Goal: Information Seeking & Learning: Learn about a topic

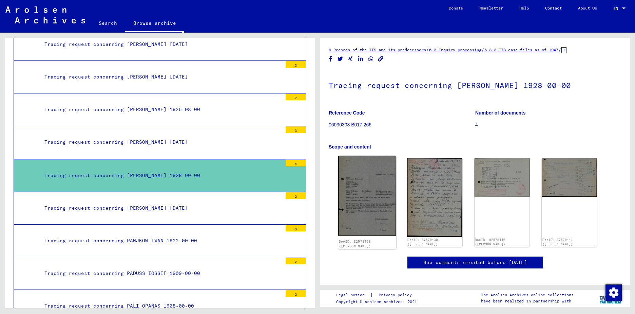
click at [362, 199] on img at bounding box center [367, 196] width 58 height 80
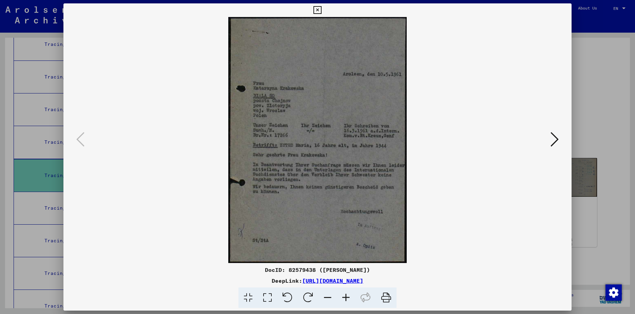
click at [389, 298] on icon at bounding box center [386, 297] width 21 height 21
click at [320, 10] on icon at bounding box center [318, 10] width 8 height 8
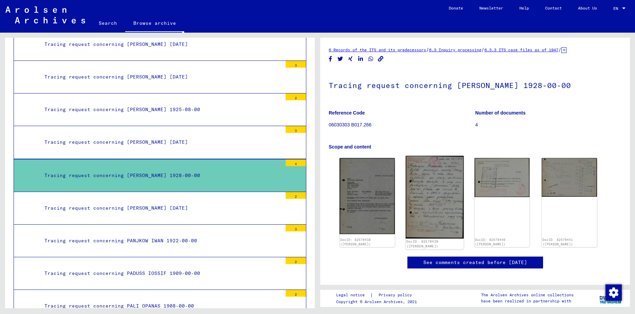
click at [428, 192] on img at bounding box center [435, 197] width 58 height 82
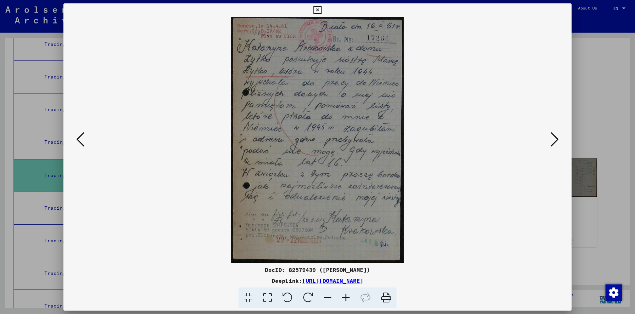
click at [386, 297] on icon at bounding box center [386, 297] width 21 height 21
click at [315, 9] on icon at bounding box center [318, 10] width 8 height 8
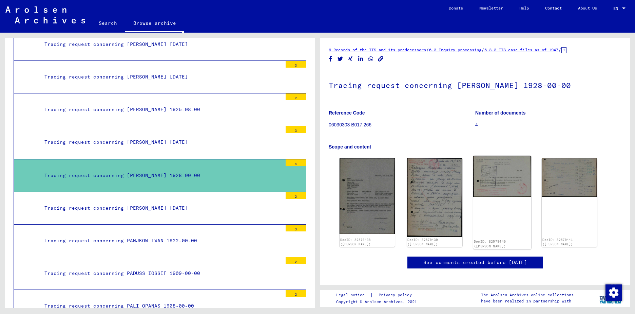
click at [493, 179] on img at bounding box center [502, 176] width 58 height 41
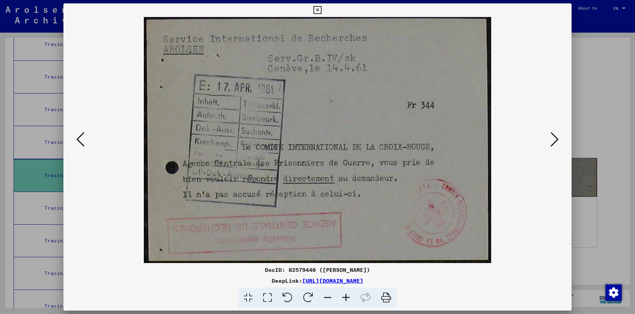
drag, startPoint x: 388, startPoint y: 297, endPoint x: 541, endPoint y: 259, distance: 157.8
click at [388, 297] on icon at bounding box center [386, 297] width 21 height 21
drag, startPoint x: 594, startPoint y: 245, endPoint x: 578, endPoint y: 240, distance: 16.1
click at [594, 245] on div at bounding box center [317, 157] width 635 height 314
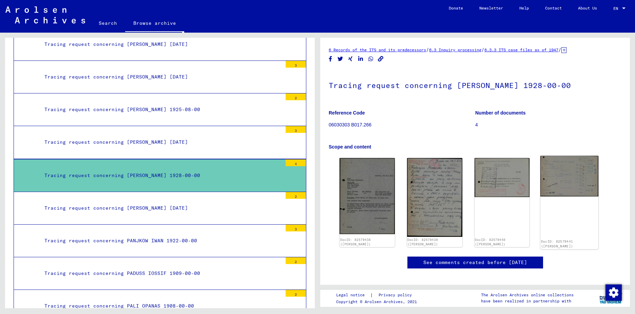
click at [555, 180] on img at bounding box center [570, 176] width 58 height 41
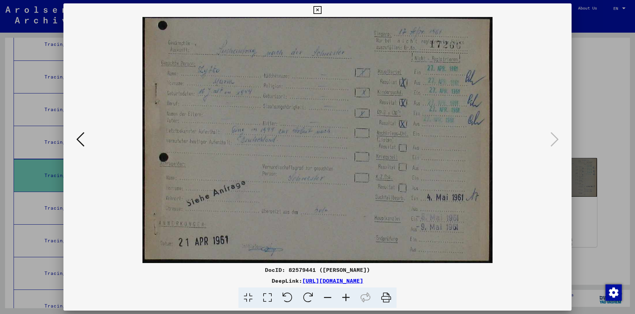
click at [388, 297] on icon at bounding box center [386, 297] width 21 height 21
click at [592, 246] on div at bounding box center [317, 157] width 635 height 314
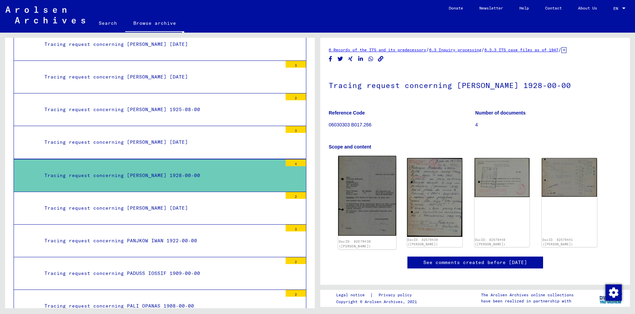
click at [360, 194] on img at bounding box center [367, 196] width 58 height 80
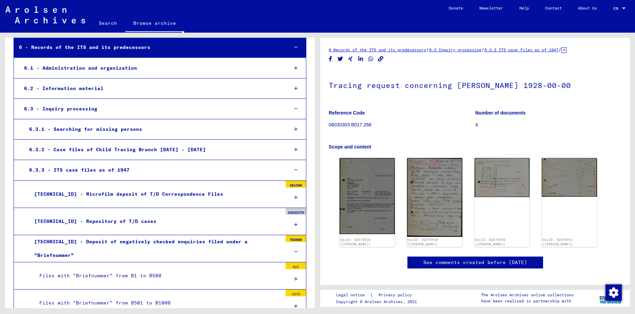
scroll to position [170, 0]
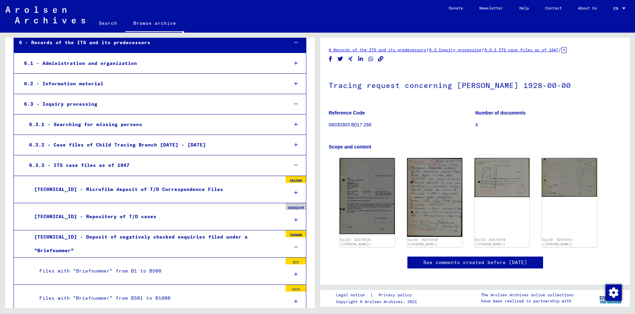
click at [170, 191] on div "[TECHNICAL_ID] - Microfilm deposit of T/D Correspondence Files" at bounding box center [155, 189] width 253 height 13
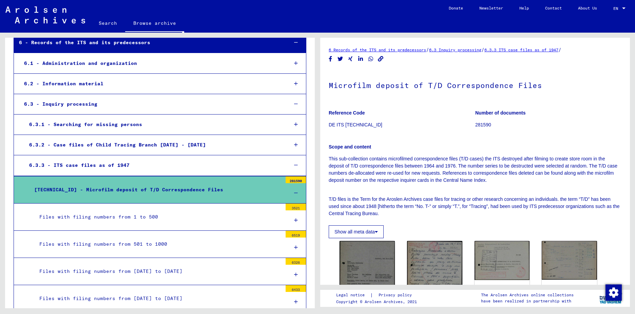
scroll to position [170, 0]
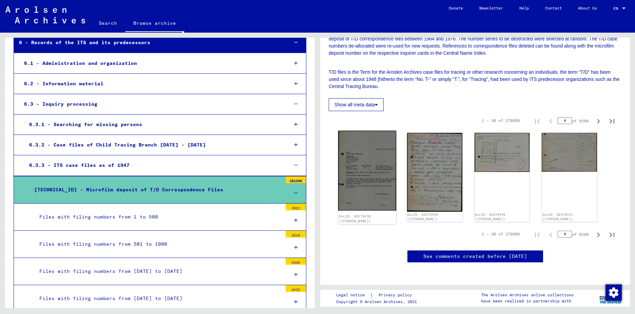
click at [372, 135] on img at bounding box center [367, 171] width 58 height 80
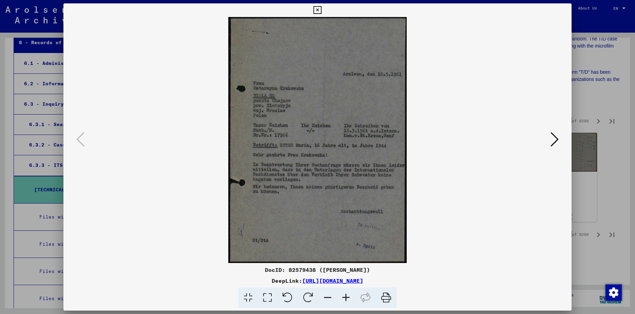
click at [597, 220] on div at bounding box center [317, 157] width 635 height 314
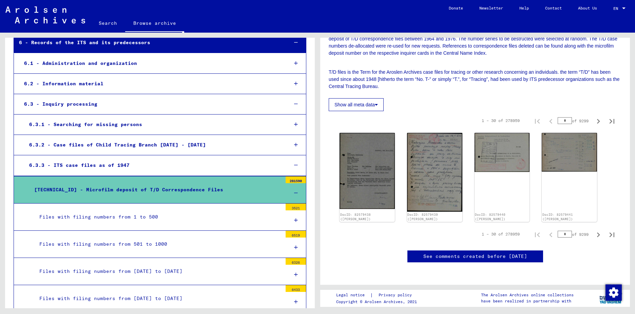
click at [174, 214] on div "Files with filing numbers from 1 to 500" at bounding box center [158, 216] width 248 height 13
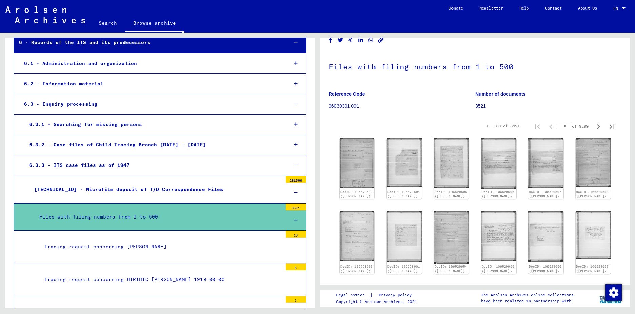
scroll to position [34, 0]
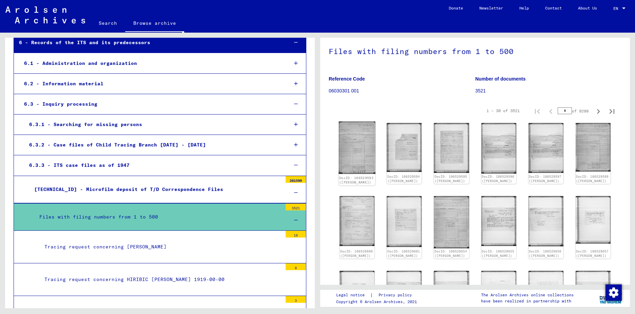
click at [365, 147] on img at bounding box center [357, 147] width 37 height 52
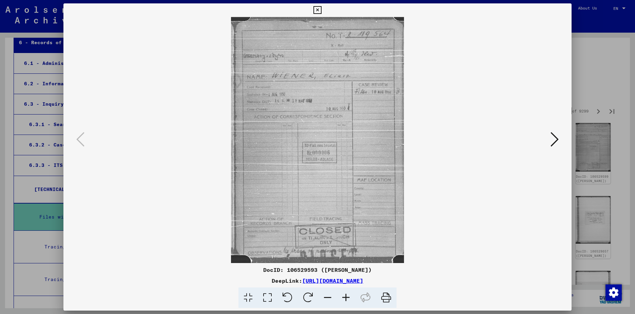
click at [585, 225] on div at bounding box center [317, 157] width 635 height 314
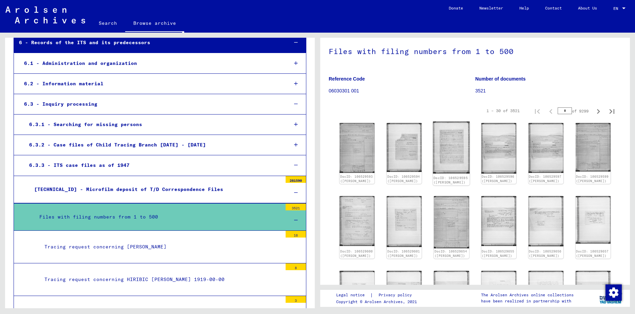
click at [442, 142] on img at bounding box center [451, 147] width 37 height 52
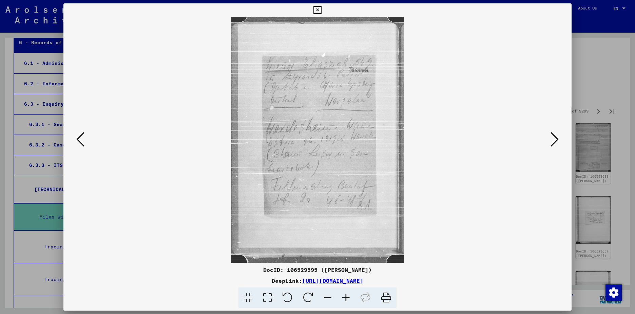
click at [590, 99] on div at bounding box center [317, 157] width 635 height 314
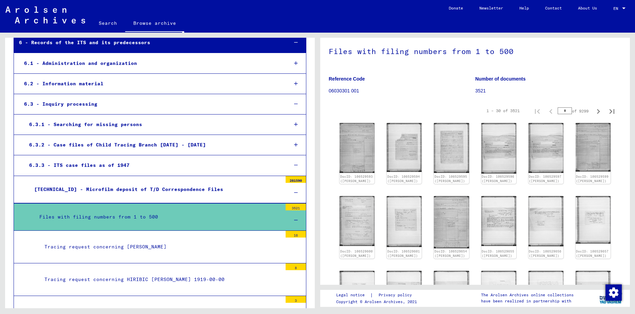
click at [175, 250] on div "Tracing request concerning [PERSON_NAME]" at bounding box center [160, 246] width 243 height 13
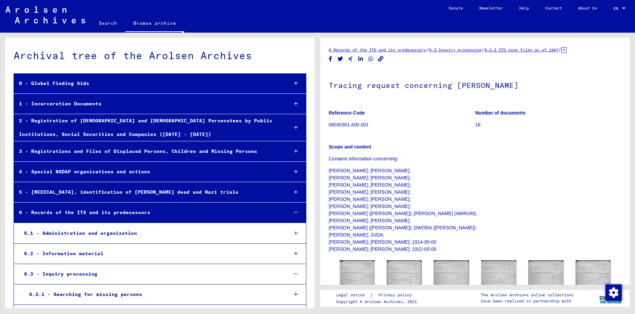
click at [117, 23] on link "Search" at bounding box center [108, 23] width 35 height 16
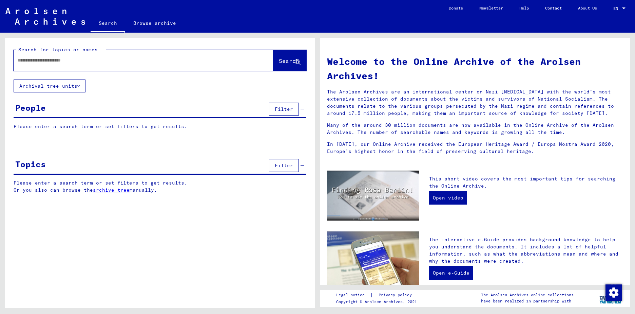
click at [94, 60] on input "text" at bounding box center [135, 60] width 235 height 7
type input "*"
type input "*****"
click at [279, 62] on span "Search" at bounding box center [289, 60] width 20 height 7
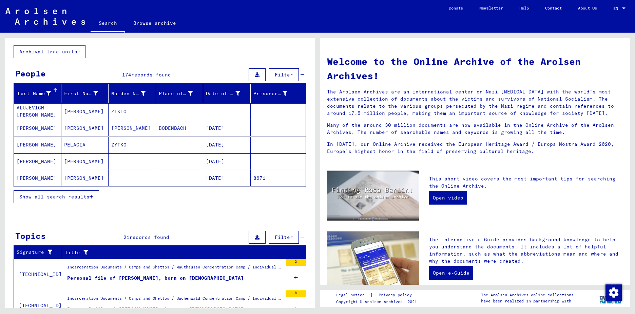
scroll to position [34, 0]
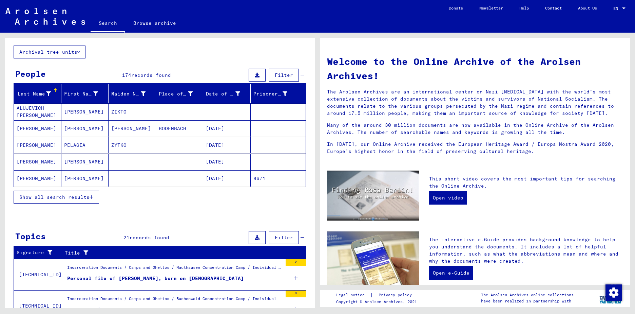
click at [101, 112] on mat-cell "[PERSON_NAME]" at bounding box center [85, 112] width 48 height 16
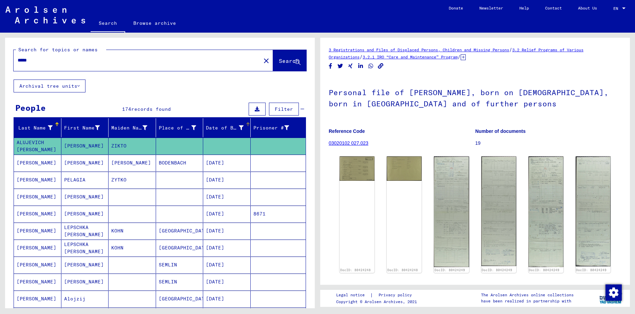
click at [239, 128] on icon at bounding box center [241, 127] width 5 height 5
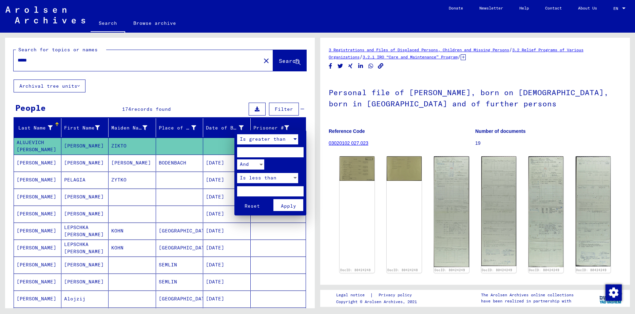
click at [290, 140] on div "Is greater than" at bounding box center [264, 139] width 55 height 10
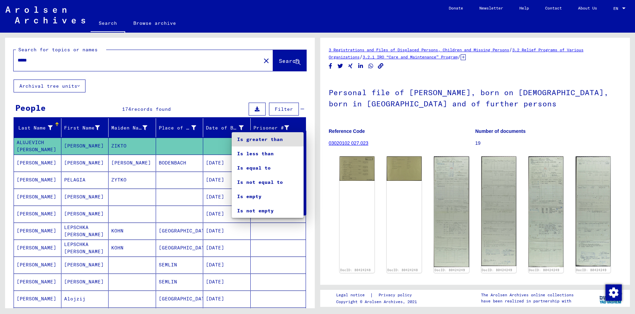
click at [306, 195] on div at bounding box center [317, 157] width 635 height 314
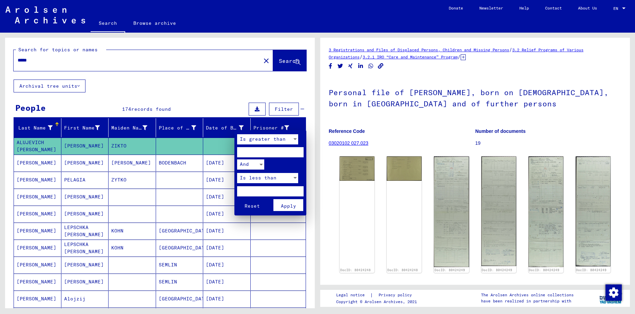
click at [309, 230] on div at bounding box center [317, 157] width 635 height 314
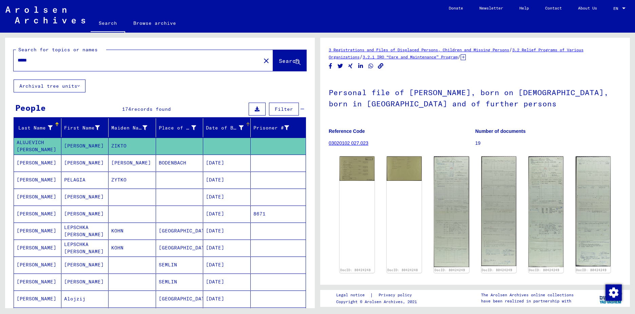
click at [246, 123] on div at bounding box center [247, 123] width 2 height 2
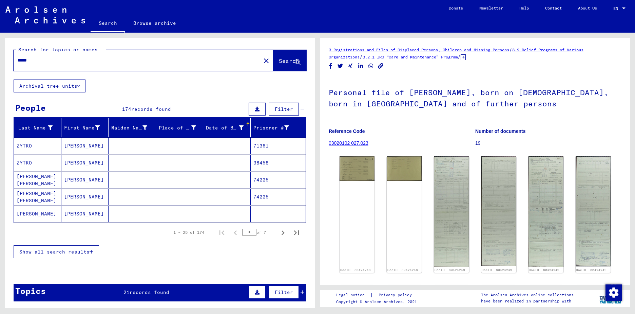
click at [56, 218] on mat-cell "[PERSON_NAME]" at bounding box center [38, 213] width 48 height 17
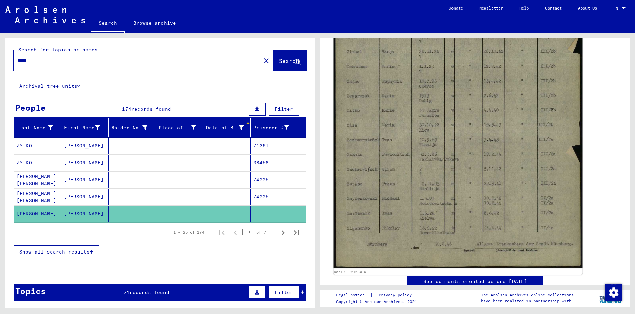
scroll to position [238, 0]
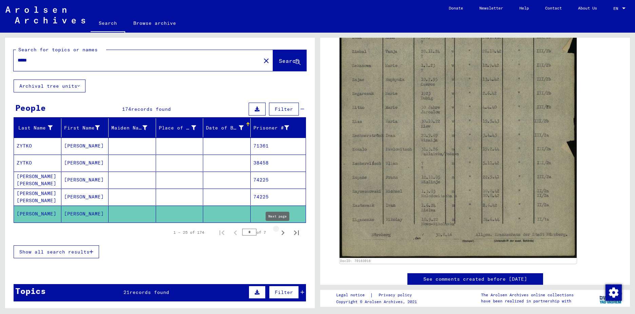
click at [278, 232] on icon "Next page" at bounding box center [283, 233] width 10 height 10
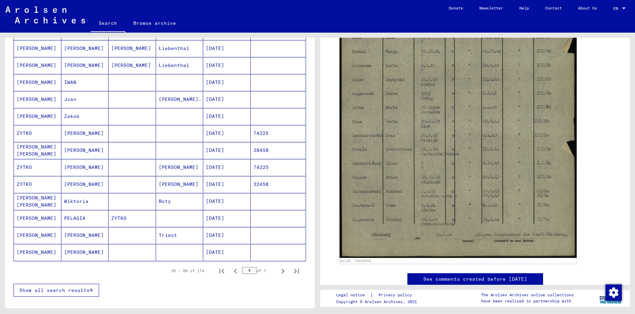
scroll to position [305, 0]
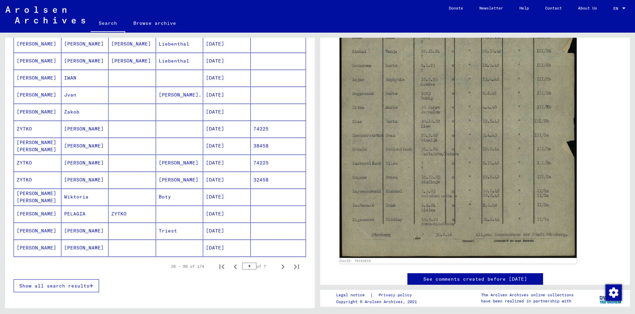
click at [75, 212] on mat-cell "PELAGIA" at bounding box center [85, 213] width 48 height 17
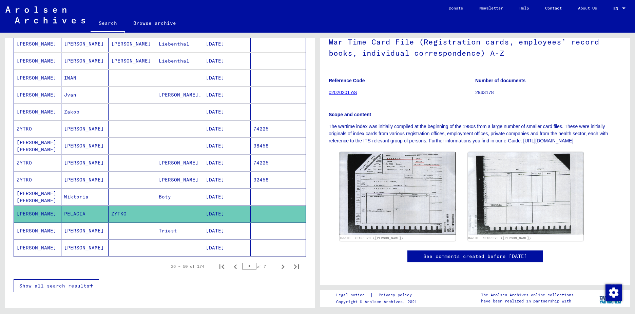
scroll to position [170, 0]
click at [282, 266] on icon "Next page" at bounding box center [283, 266] width 3 height 5
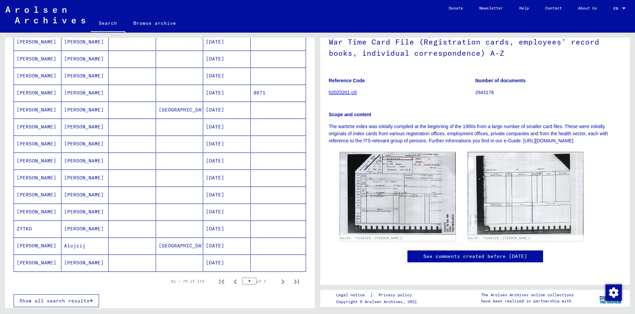
scroll to position [305, 0]
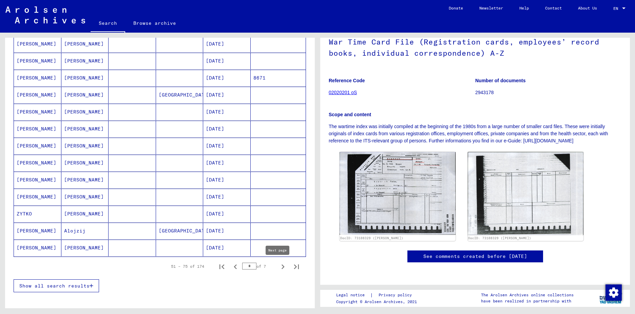
click at [278, 268] on icon "Next page" at bounding box center [283, 267] width 10 height 10
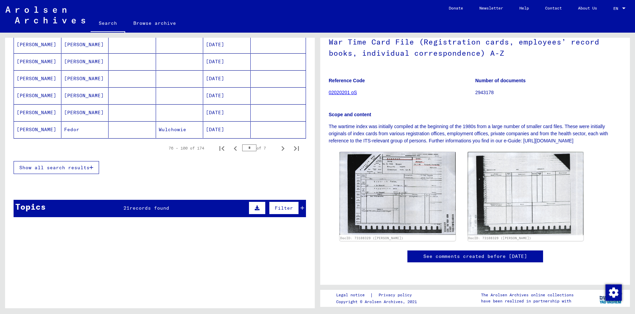
scroll to position [414, 0]
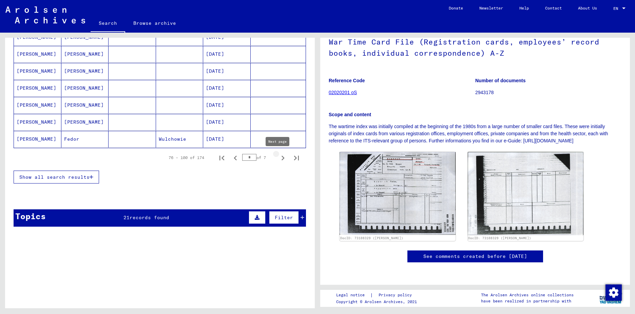
click at [279, 157] on icon "Next page" at bounding box center [283, 158] width 10 height 10
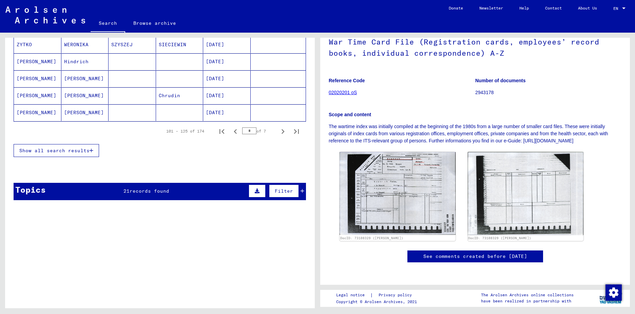
scroll to position [516, 0]
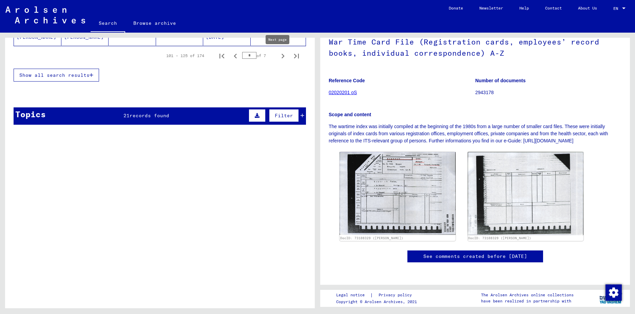
click at [279, 54] on icon "Next page" at bounding box center [283, 56] width 10 height 10
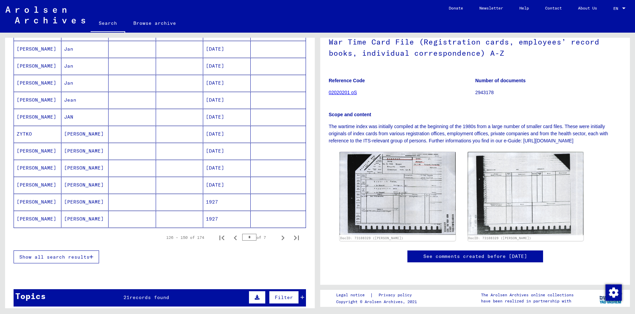
scroll to position [346, 0]
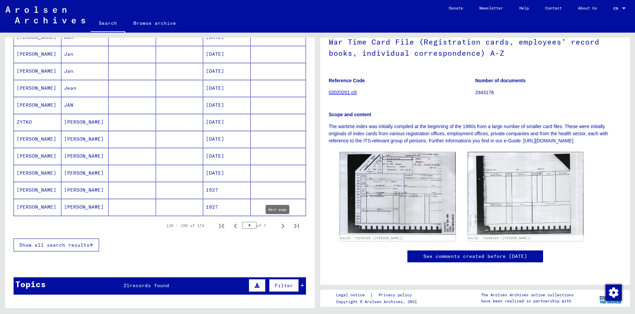
click at [282, 227] on icon "Next page" at bounding box center [283, 225] width 3 height 5
type input "*"
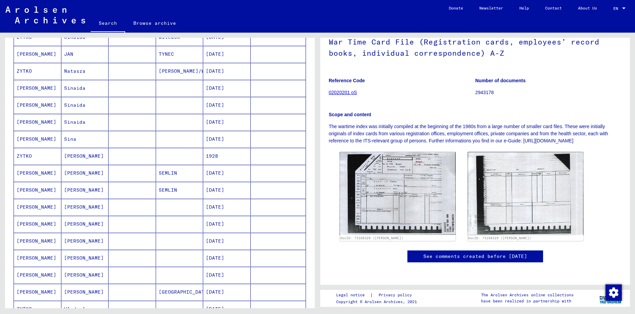
scroll to position [143, 0]
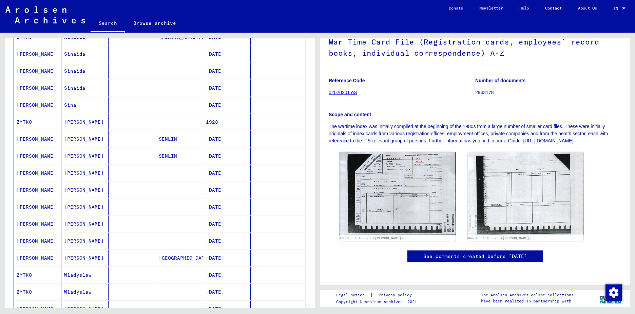
click at [81, 121] on mat-cell "[PERSON_NAME]" at bounding box center [85, 122] width 48 height 17
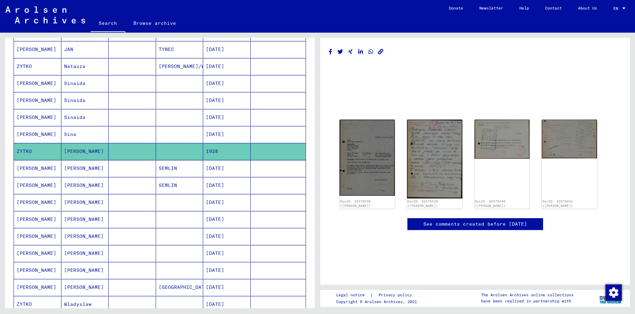
scroll to position [75, 0]
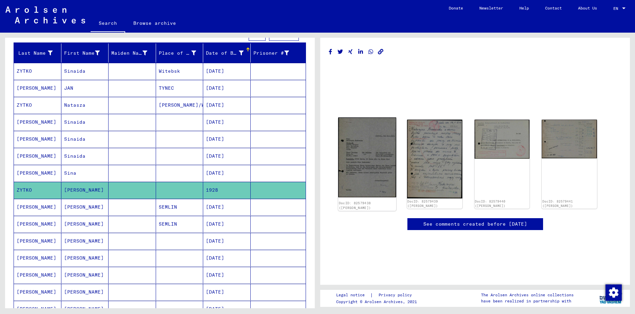
click at [365, 149] on img at bounding box center [367, 157] width 58 height 80
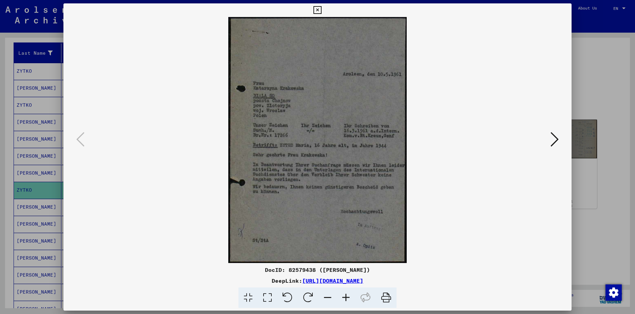
click at [596, 100] on div at bounding box center [317, 157] width 635 height 314
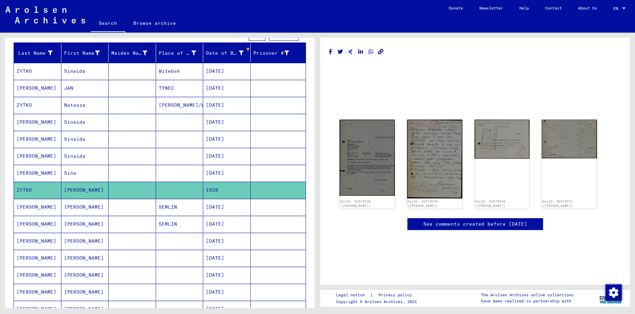
click at [105, 22] on link "Search" at bounding box center [108, 24] width 35 height 18
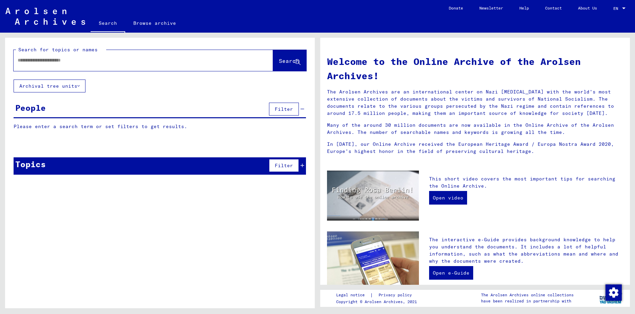
click at [278, 166] on span "Filter" at bounding box center [284, 165] width 18 height 6
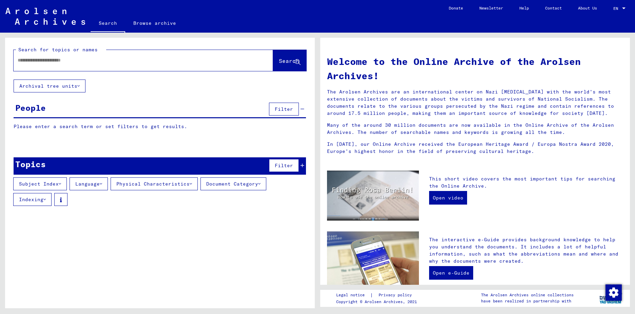
click at [104, 188] on button "Language" at bounding box center [89, 183] width 38 height 13
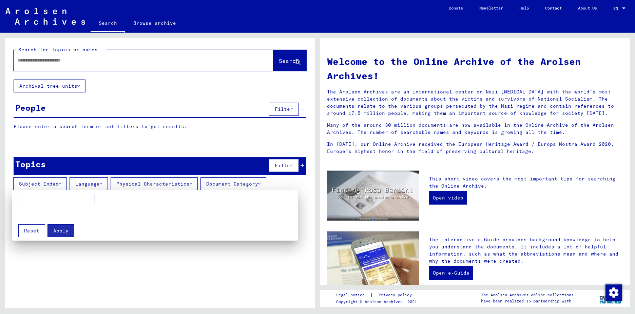
click at [116, 269] on div at bounding box center [317, 157] width 635 height 314
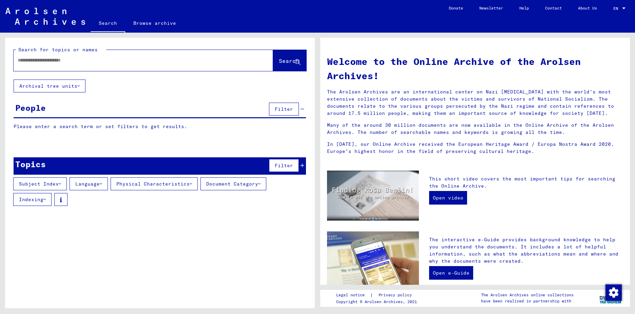
click at [191, 185] on button "Physical Characteristics" at bounding box center [154, 183] width 87 height 13
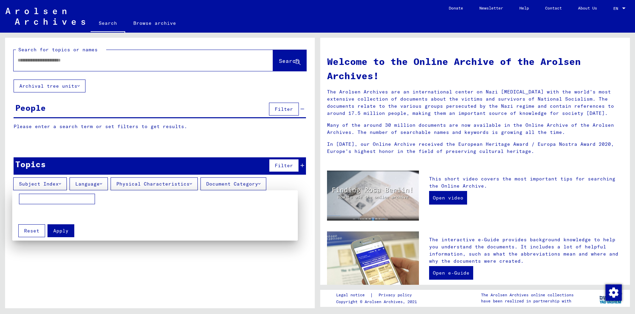
click at [194, 183] on div at bounding box center [317, 157] width 635 height 314
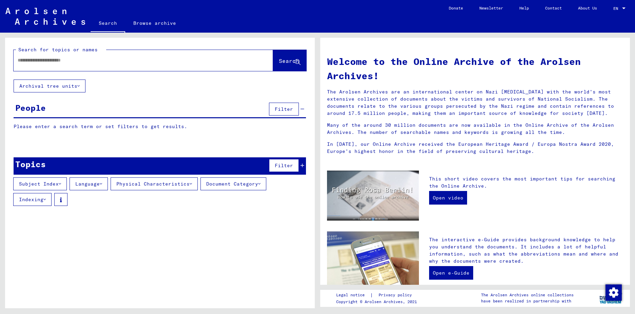
click at [266, 185] on button "Document Category" at bounding box center [234, 183] width 66 height 13
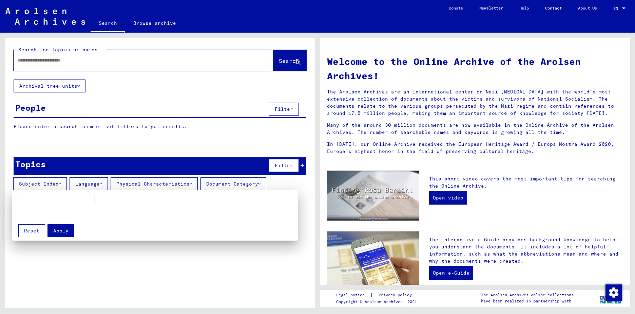
click at [263, 185] on div at bounding box center [317, 157] width 635 height 314
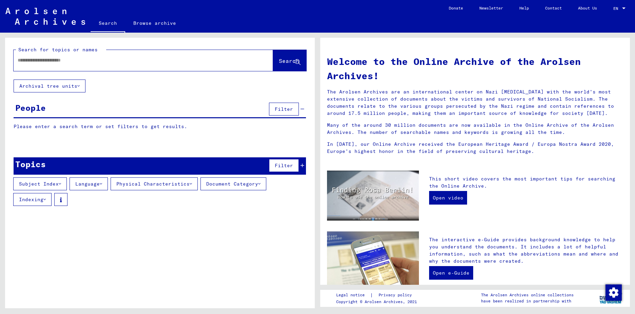
click at [43, 201] on button "Indexing" at bounding box center [32, 199] width 38 height 13
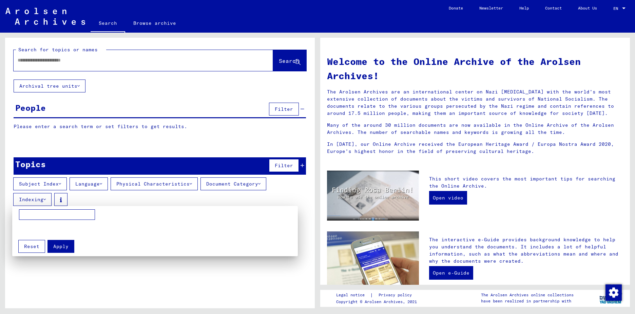
click at [39, 212] on input at bounding box center [57, 214] width 76 height 11
click at [285, 193] on div at bounding box center [317, 157] width 635 height 314
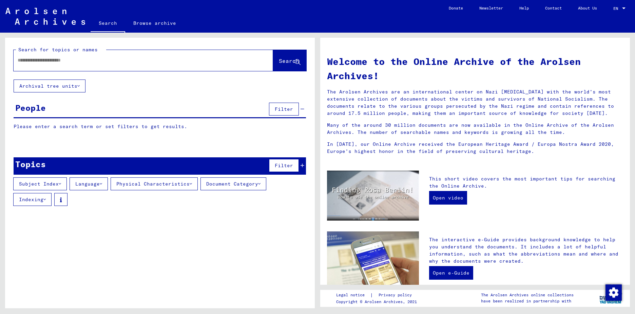
click at [303, 164] on icon at bounding box center [303, 165] width 4 height 5
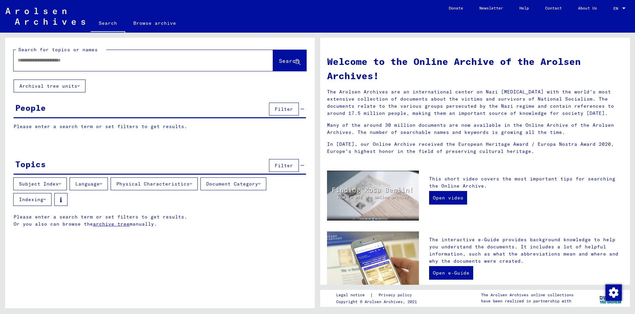
click at [129, 68] on div at bounding box center [133, 60] width 239 height 15
click at [148, 25] on link "Browse archive" at bounding box center [154, 23] width 59 height 16
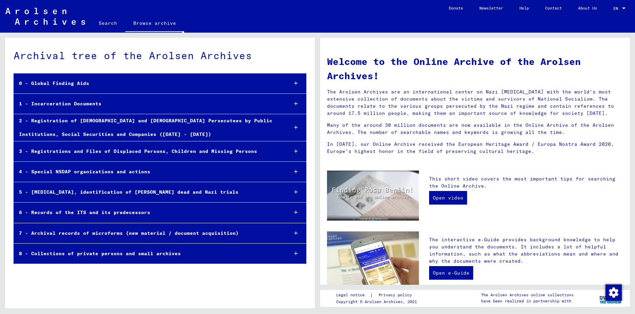
click at [143, 254] on div "8 - Collections of private persons and small archives" at bounding box center [148, 253] width 269 height 13
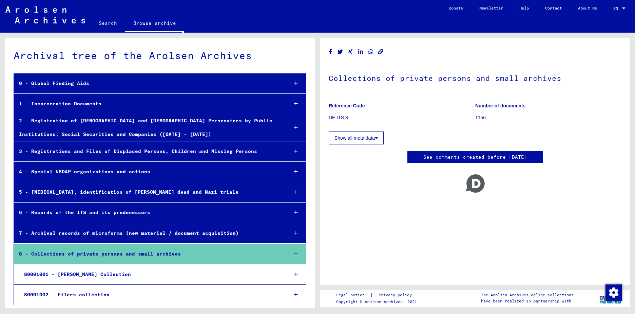
scroll to position [0, 0]
click at [152, 273] on div "80001001 - [PERSON_NAME] Collection" at bounding box center [151, 273] width 264 height 13
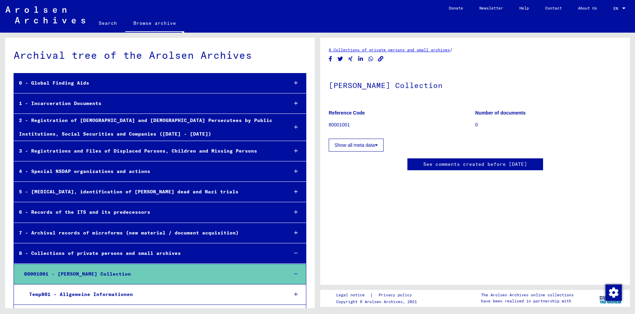
scroll to position [102, 0]
click at [165, 291] on div "Temp801 - Allgemeine Informationen" at bounding box center [153, 293] width 259 height 13
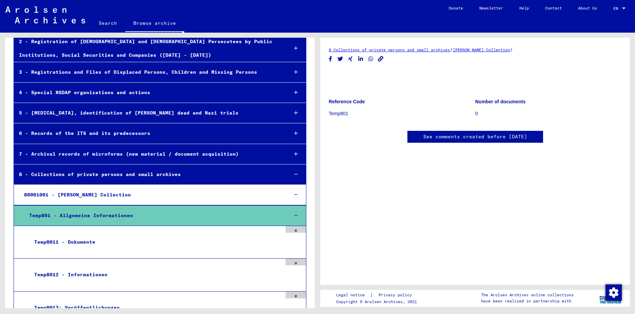
scroll to position [201, 0]
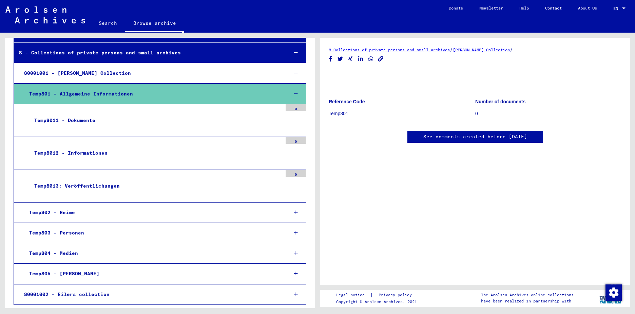
click at [85, 238] on div "Temp803 - Personen" at bounding box center [153, 232] width 259 height 13
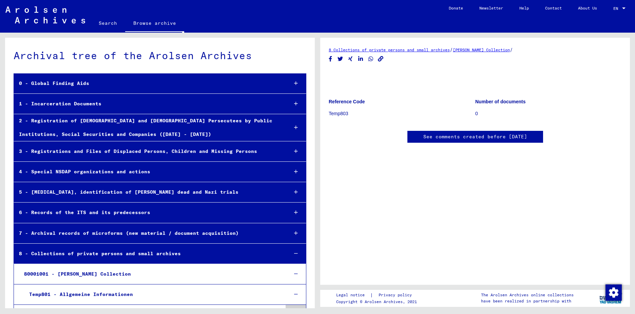
click at [107, 22] on link "Search" at bounding box center [108, 23] width 35 height 16
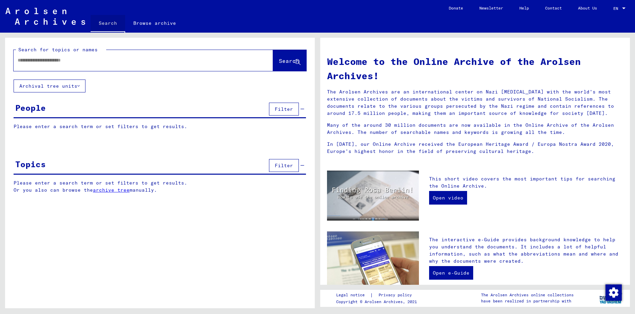
click at [44, 17] on img at bounding box center [45, 16] width 80 height 17
